Goal: Task Accomplishment & Management: Use online tool/utility

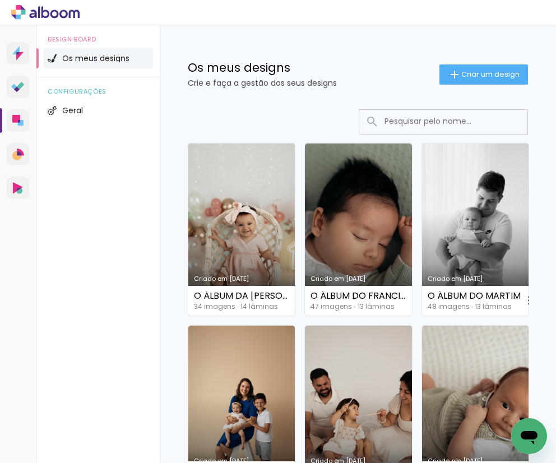
click at [270, 206] on link "Criado em [DATE]" at bounding box center [241, 229] width 106 height 172
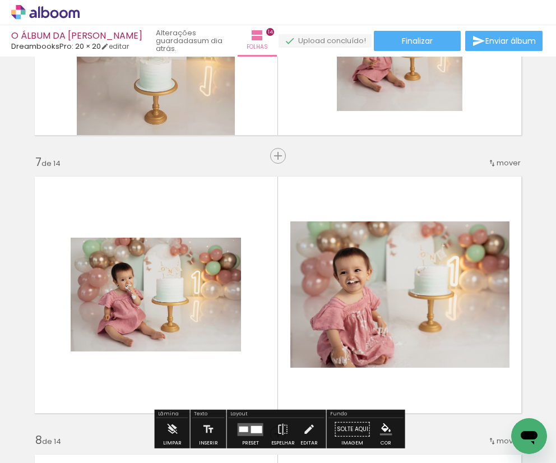
scroll to position [1636, 0]
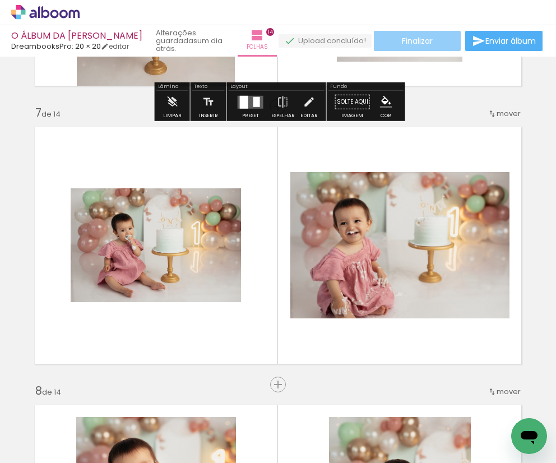
click at [405, 41] on span "Finalizar" at bounding box center [417, 41] width 31 height 8
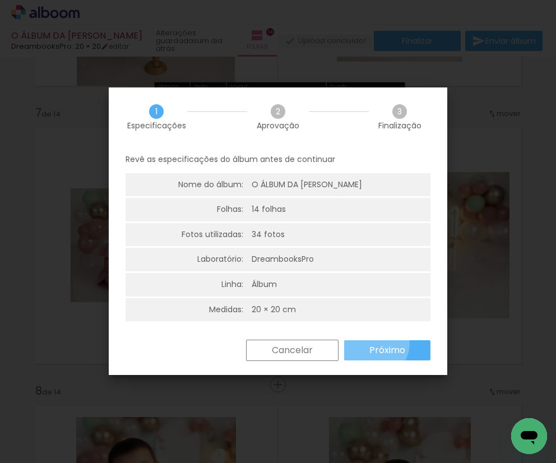
click at [373, 341] on paper-button "Próximo" at bounding box center [387, 350] width 86 height 20
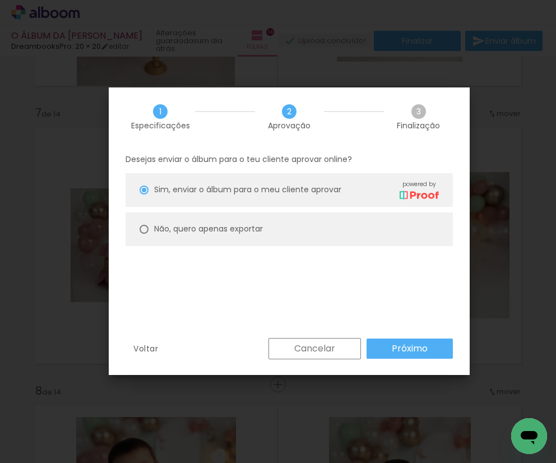
click at [0, 0] on slot "Não, quero apenas exportar" at bounding box center [0, 0] width 0 height 0
type paper-radio-button "on"
click at [0, 0] on slot "Próximo" at bounding box center [0, 0] width 0 height 0
type input "Alta, 300 DPI"
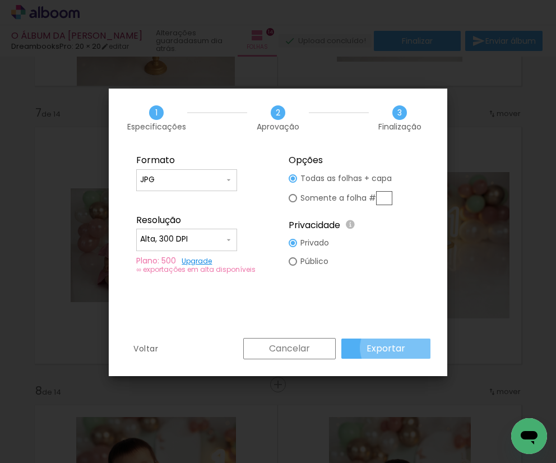
click at [0, 0] on slot "Exportar" at bounding box center [0, 0] width 0 height 0
